Goal: Obtain resource: Download file/media

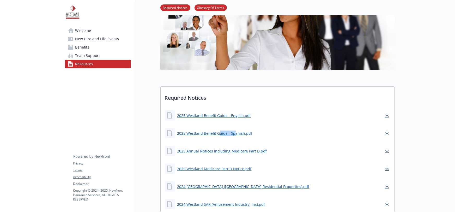
scroll to position [68, 0]
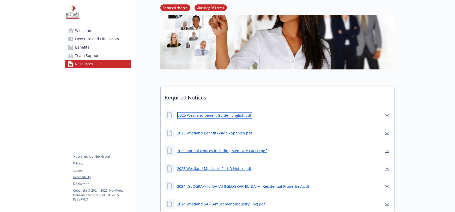
click at [224, 116] on link "2025 Westland Benefit Guide - English.pdf" at bounding box center [214, 115] width 75 height 7
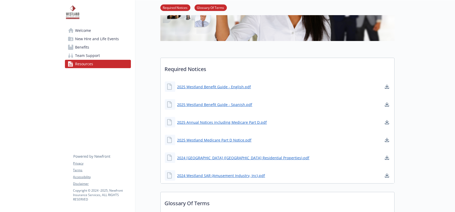
scroll to position [96, 0]
click at [208, 122] on link "2025 Annual Notices including Medicare Part D.pdf" at bounding box center [222, 122] width 91 height 7
click at [205, 85] on link "2025 Westland Benefit Guide - English.pdf" at bounding box center [214, 86] width 75 height 7
